Goal: Navigation & Orientation: Find specific page/section

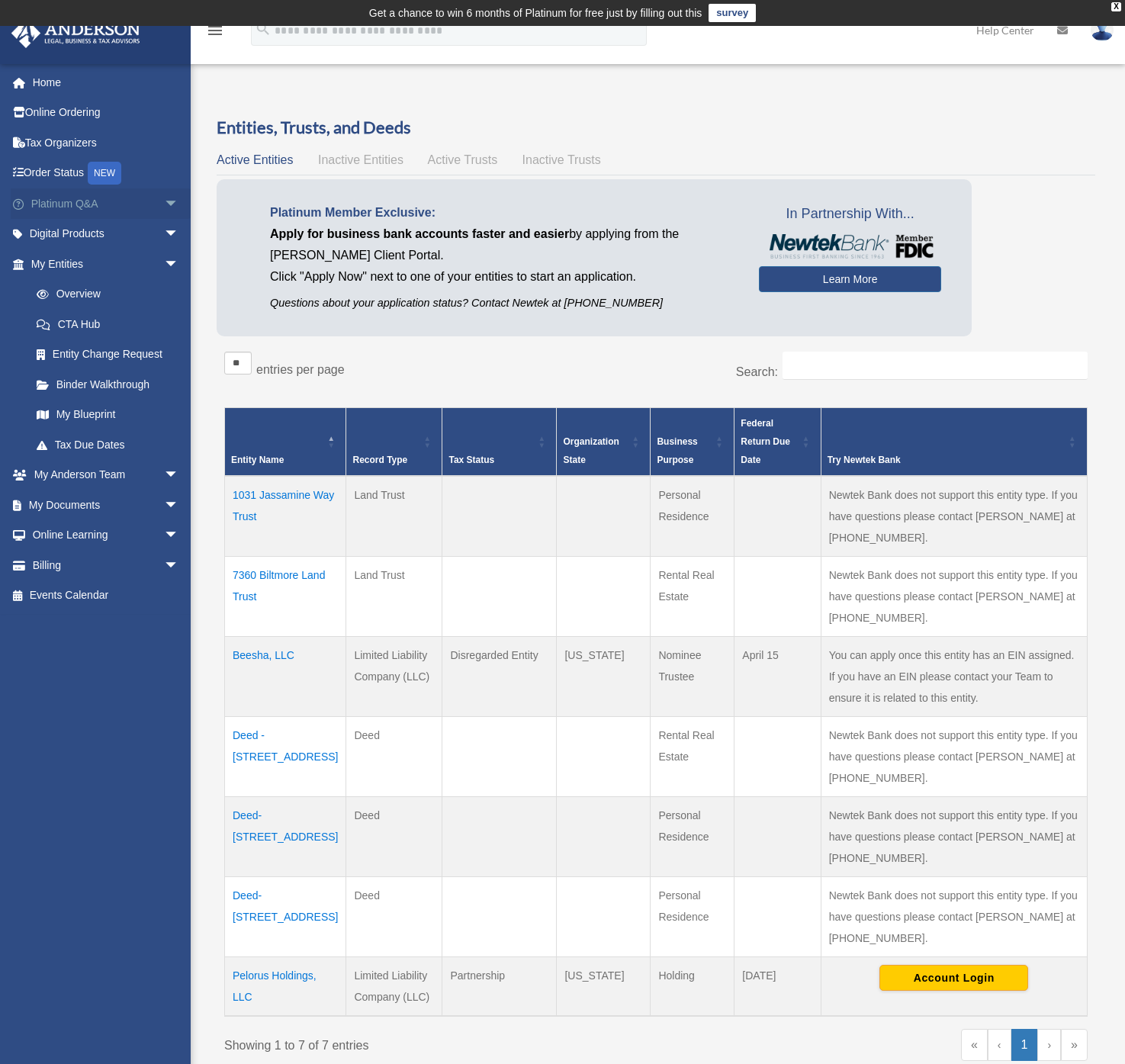
click at [78, 202] on link "Platinum Q&A arrow_drop_down" at bounding box center [106, 204] width 192 height 31
click at [257, 956] on td "Pelorus Holdings, LLC" at bounding box center [285, 985] width 121 height 59
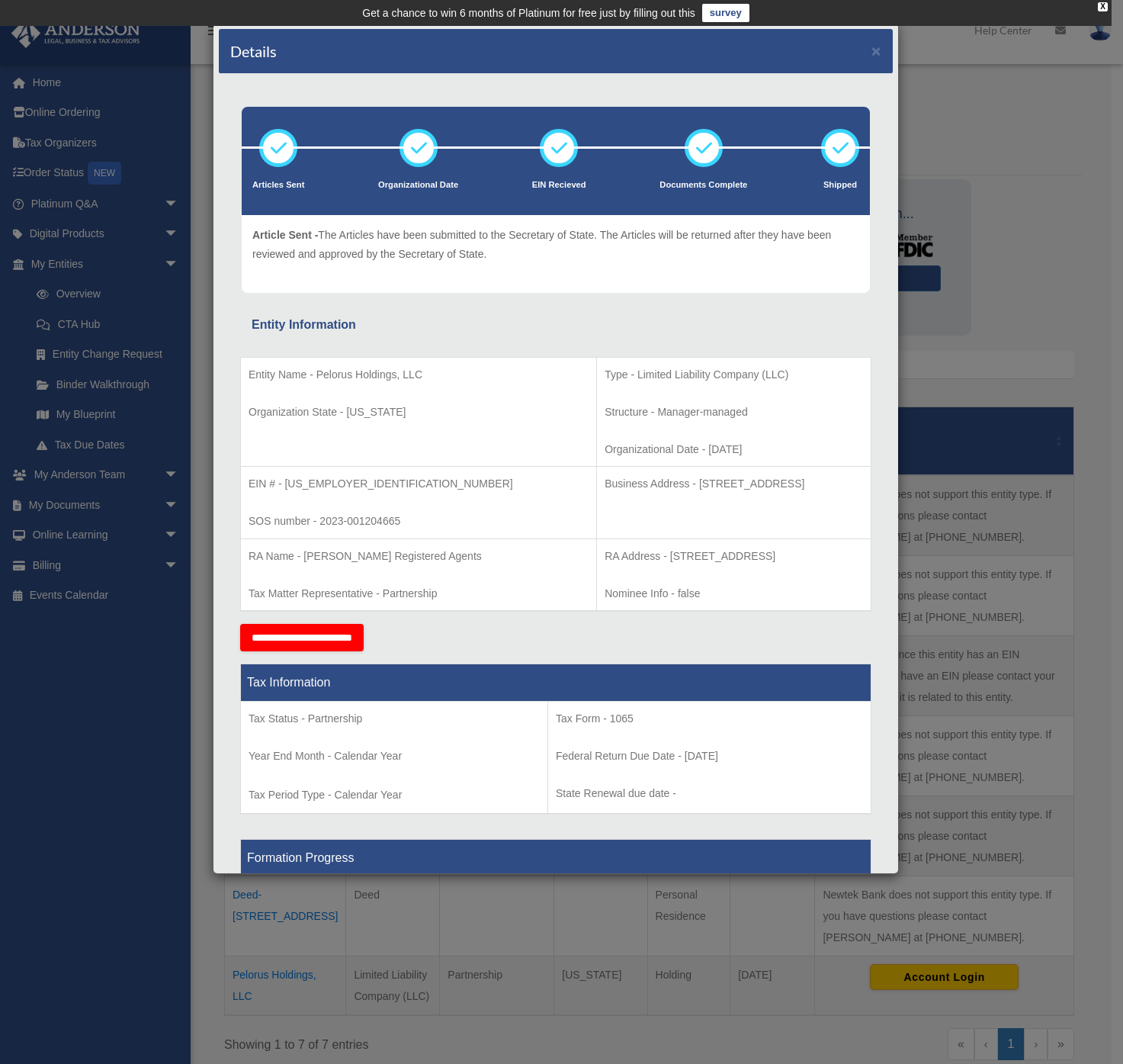
click at [1030, 310] on div "Details × Articles Sent Organizational Date" at bounding box center [562, 532] width 1123 height 1064
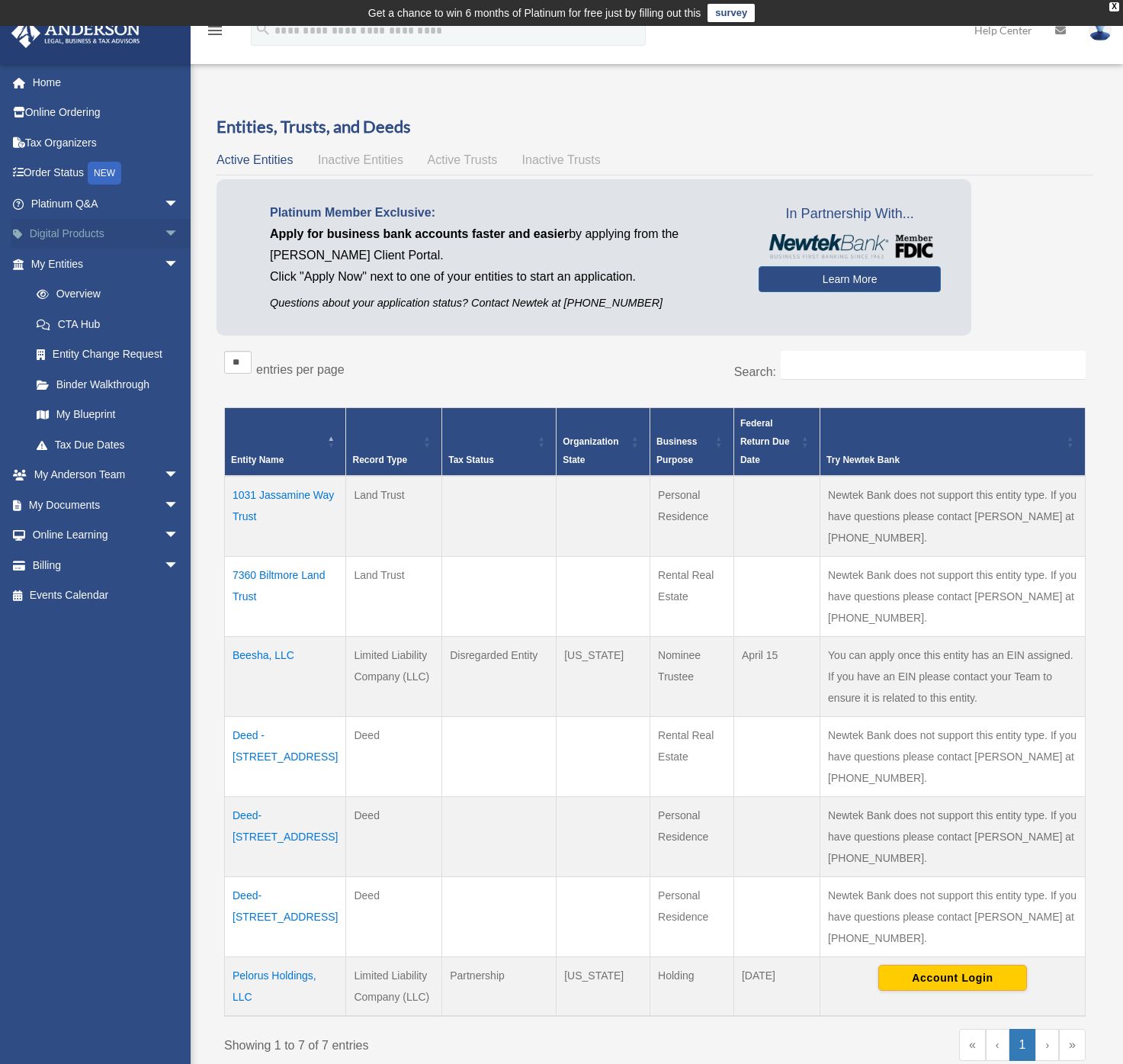
click at [164, 232] on span "arrow_drop_down" at bounding box center [179, 235] width 31 height 31
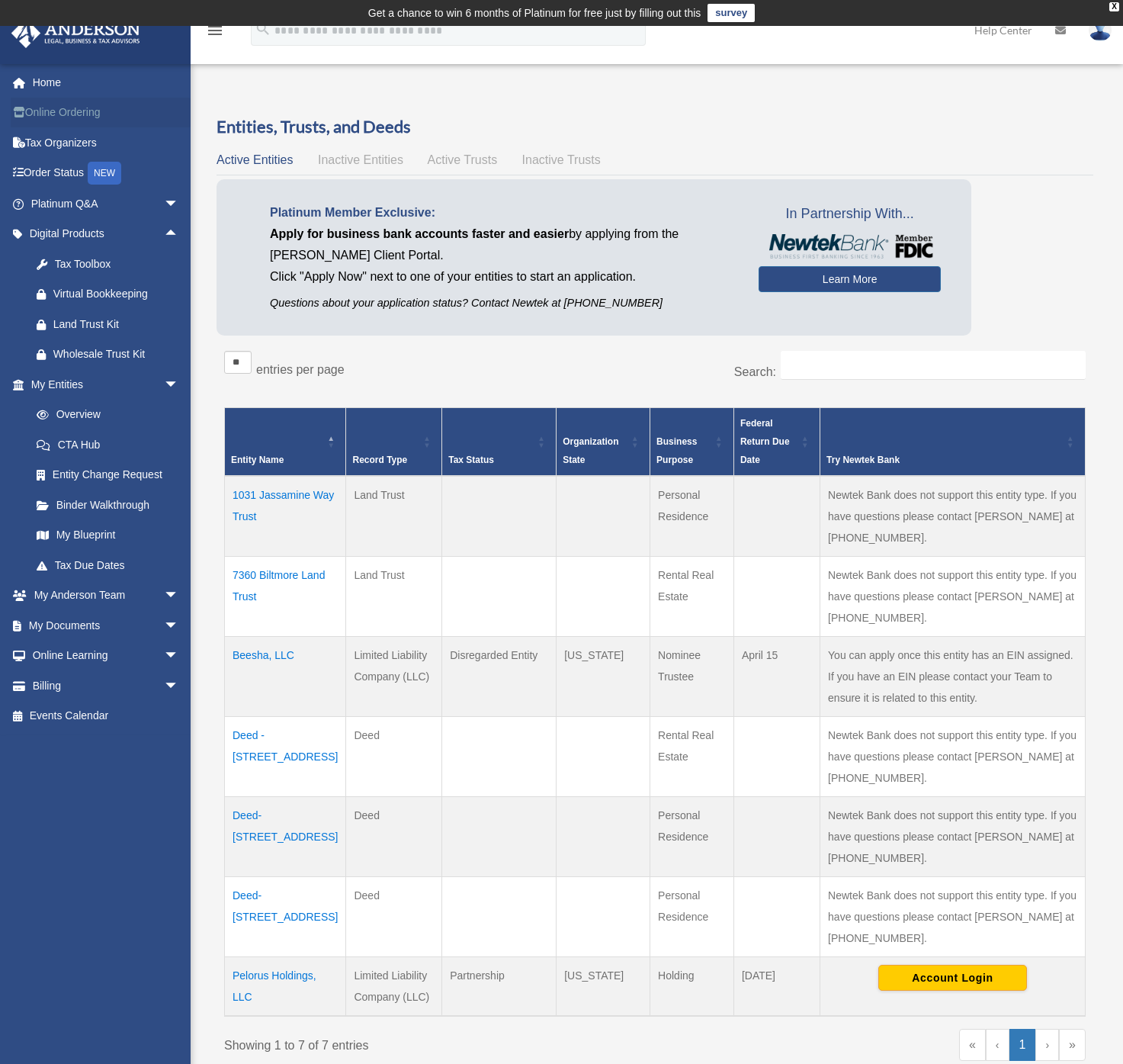
click at [68, 112] on link "Online Ordering" at bounding box center [106, 112] width 191 height 31
